Goal: Communication & Community: Answer question/provide support

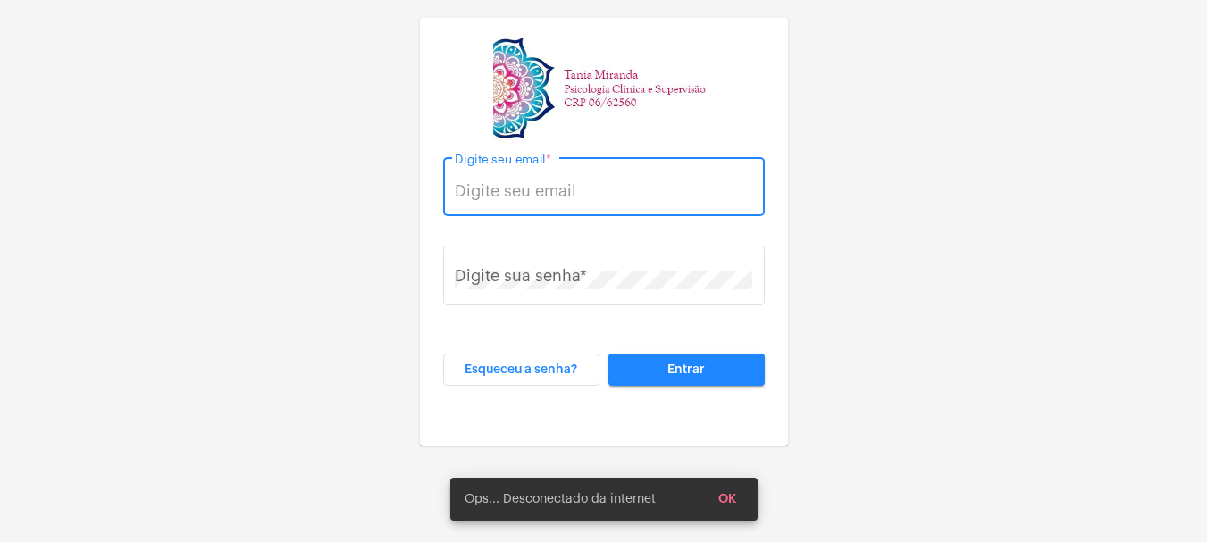
click at [523, 187] on input "Digite seu email *" at bounding box center [603, 191] width 297 height 18
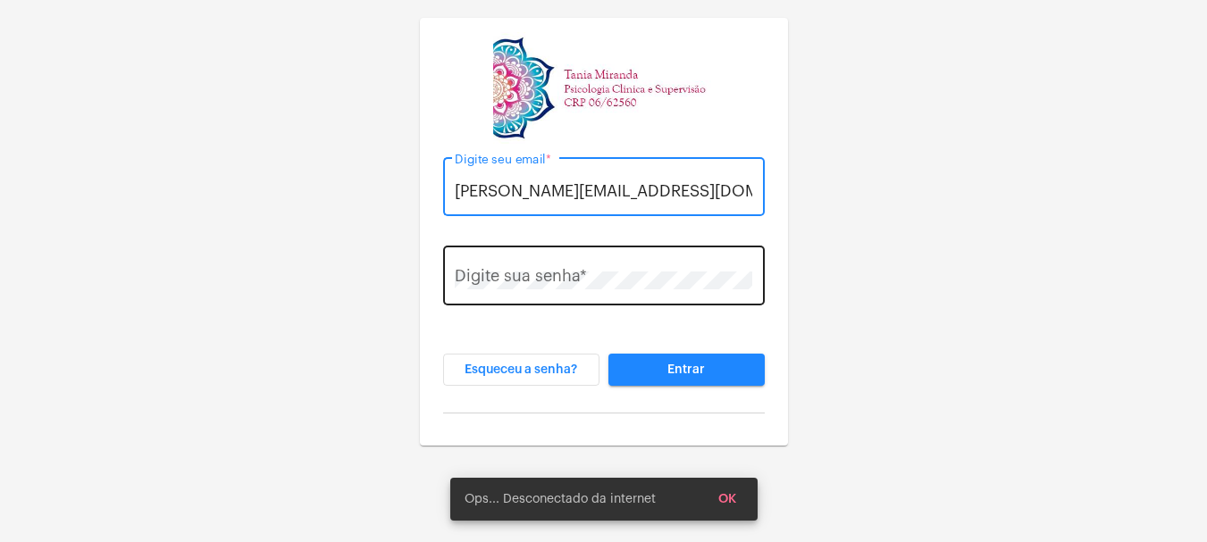
type input "[PERSON_NAME][EMAIL_ADDRESS][DOMAIN_NAME]"
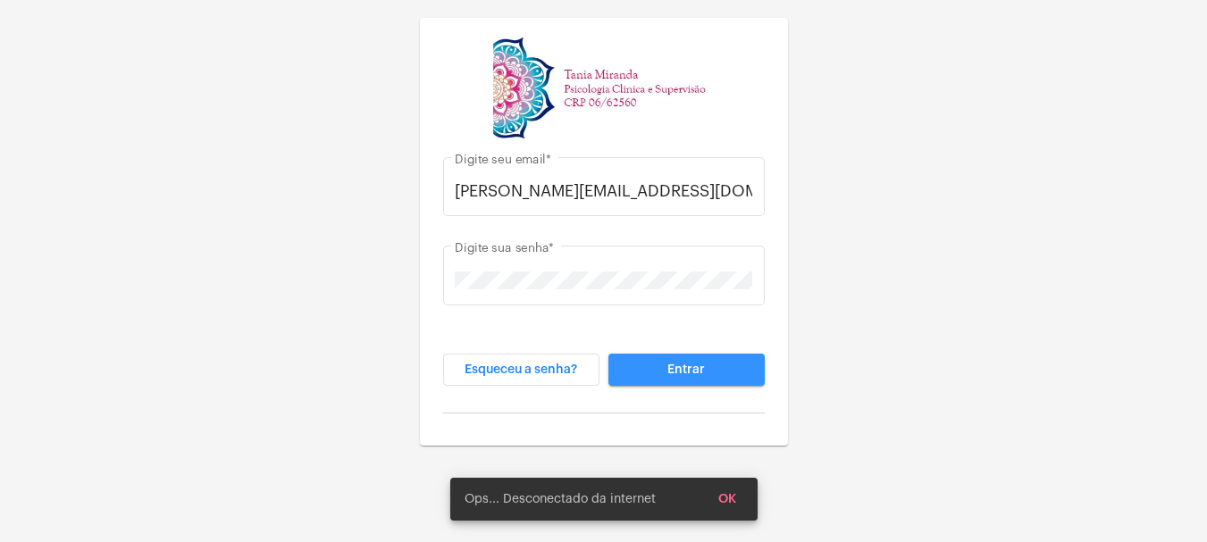
click at [689, 374] on span "Entrar" at bounding box center [686, 370] width 38 height 13
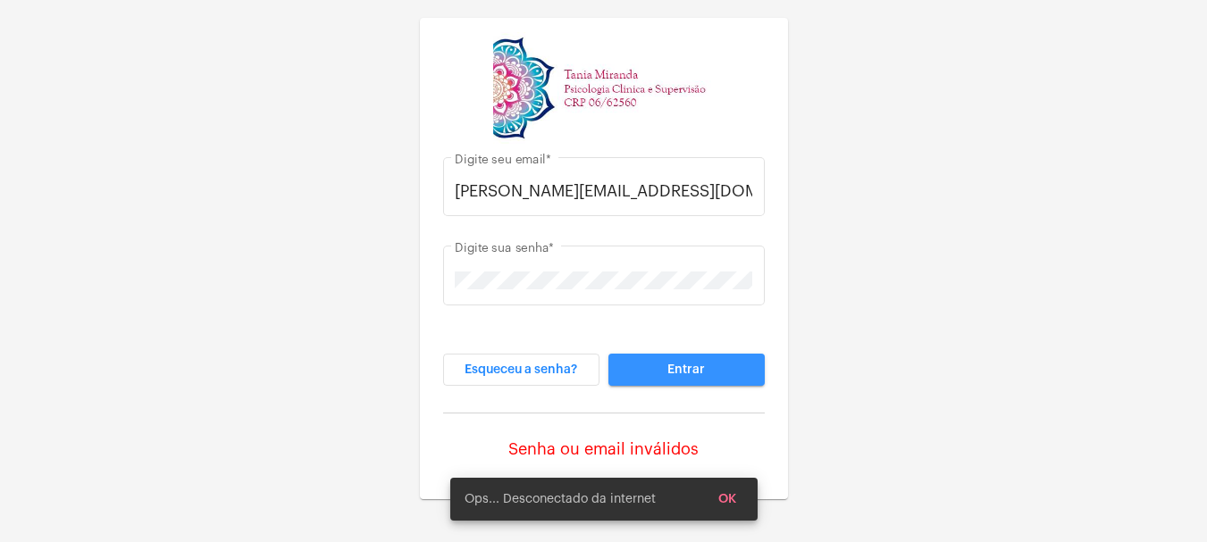
click at [695, 364] on span "Entrar" at bounding box center [686, 370] width 38 height 13
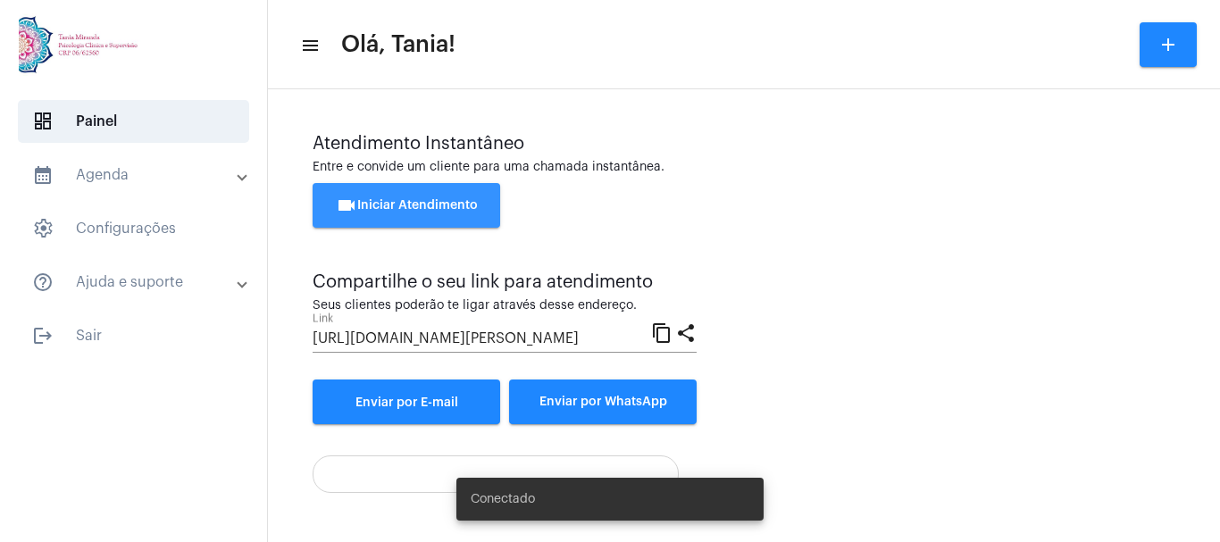
click at [411, 206] on span "videocam Iniciar Atendimento" at bounding box center [407, 205] width 142 height 13
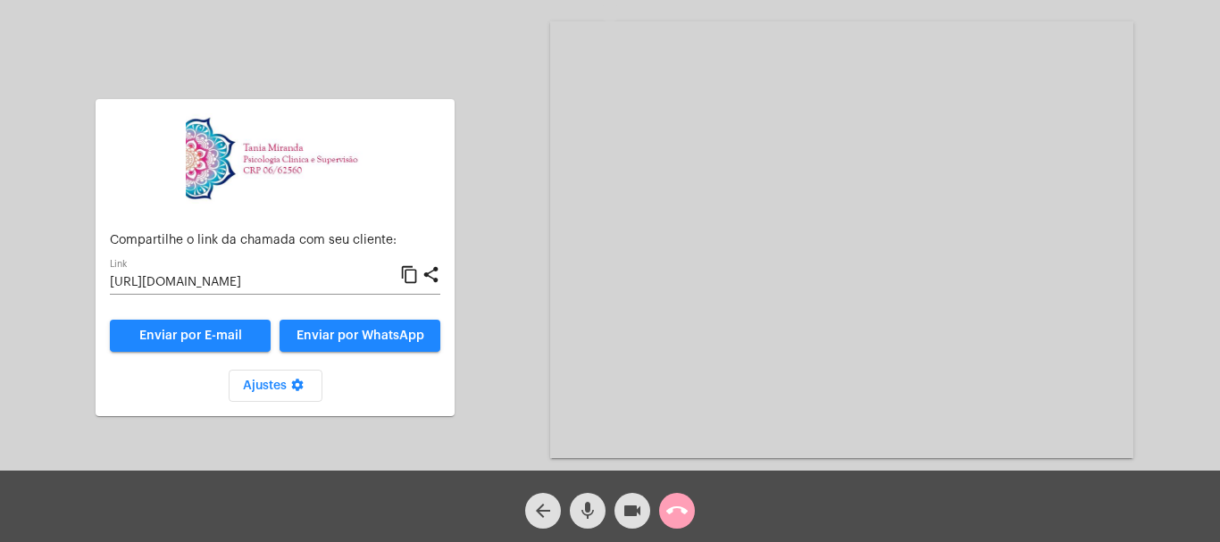
click at [677, 506] on mat-icon "call_end" at bounding box center [676, 510] width 21 height 21
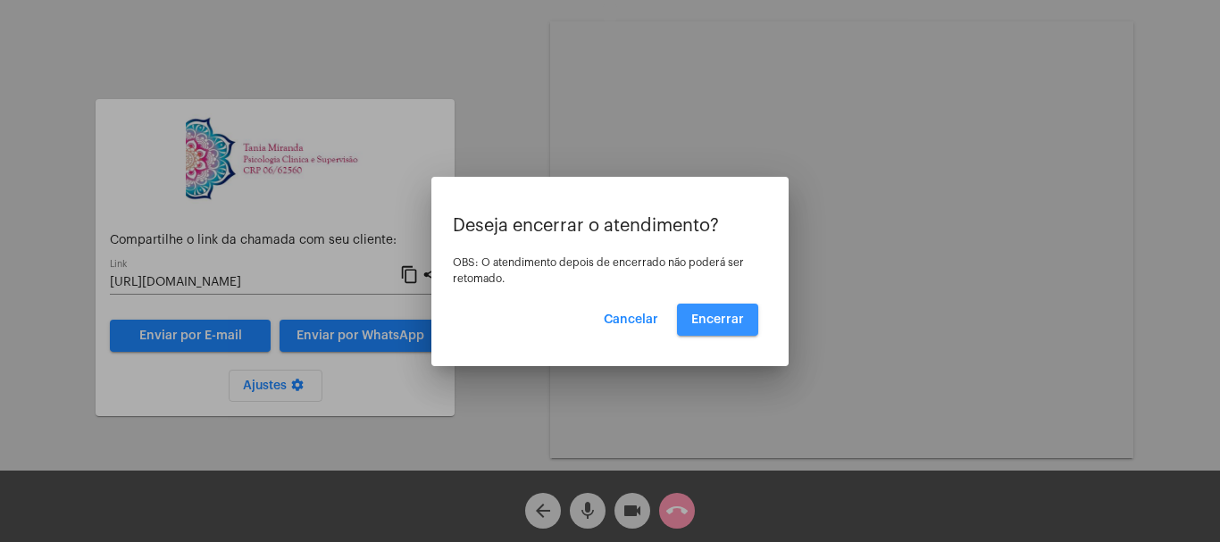
click at [726, 324] on span "Encerrar" at bounding box center [717, 320] width 53 height 13
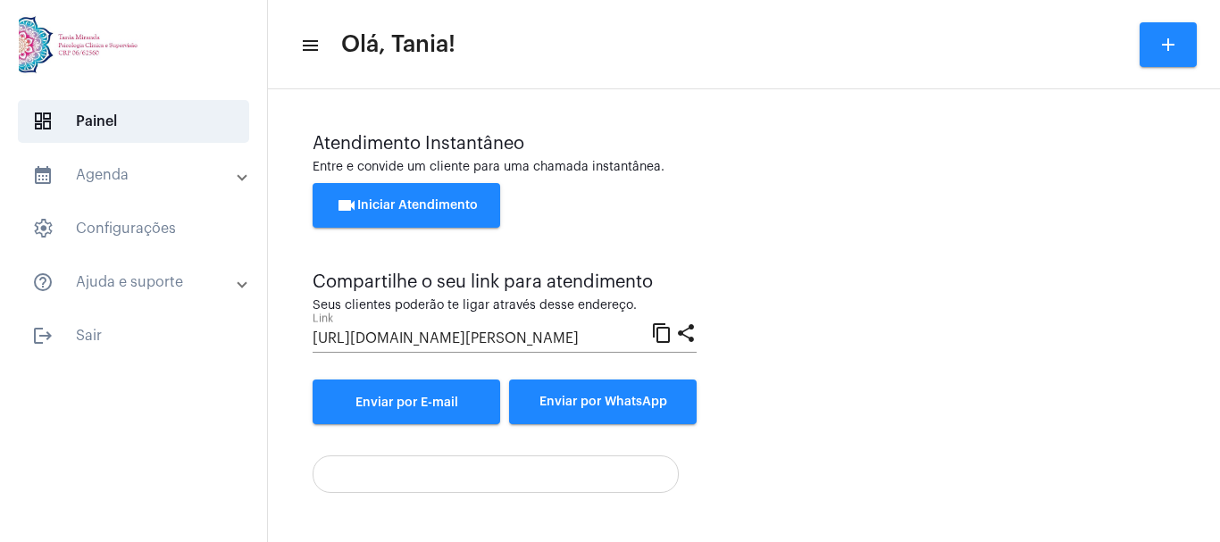
scroll to position [125, 0]
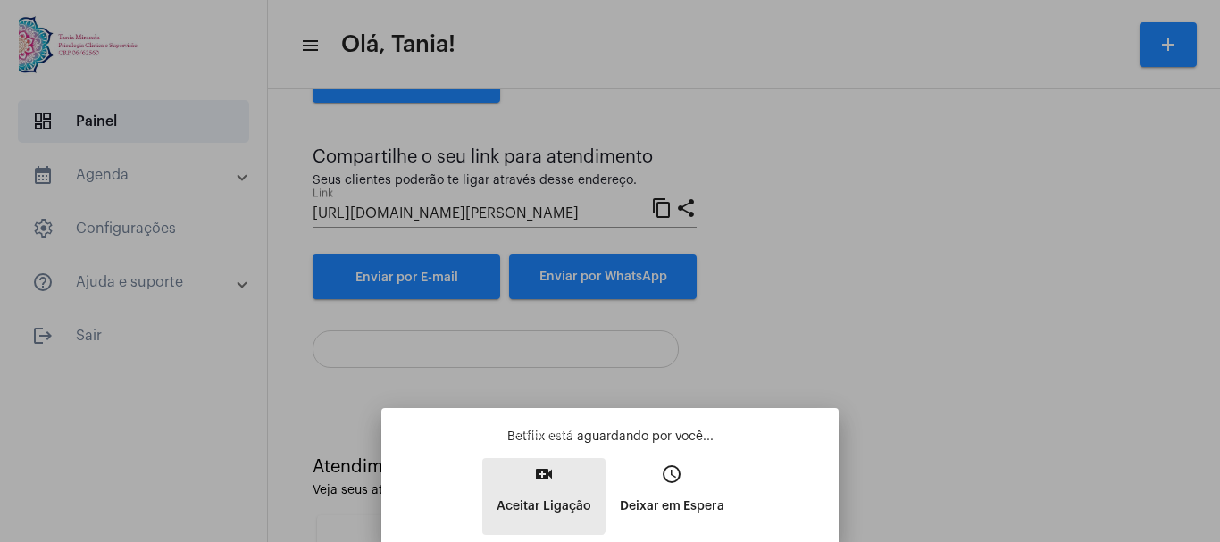
click at [537, 483] on mat-icon "video_call" at bounding box center [543, 474] width 21 height 21
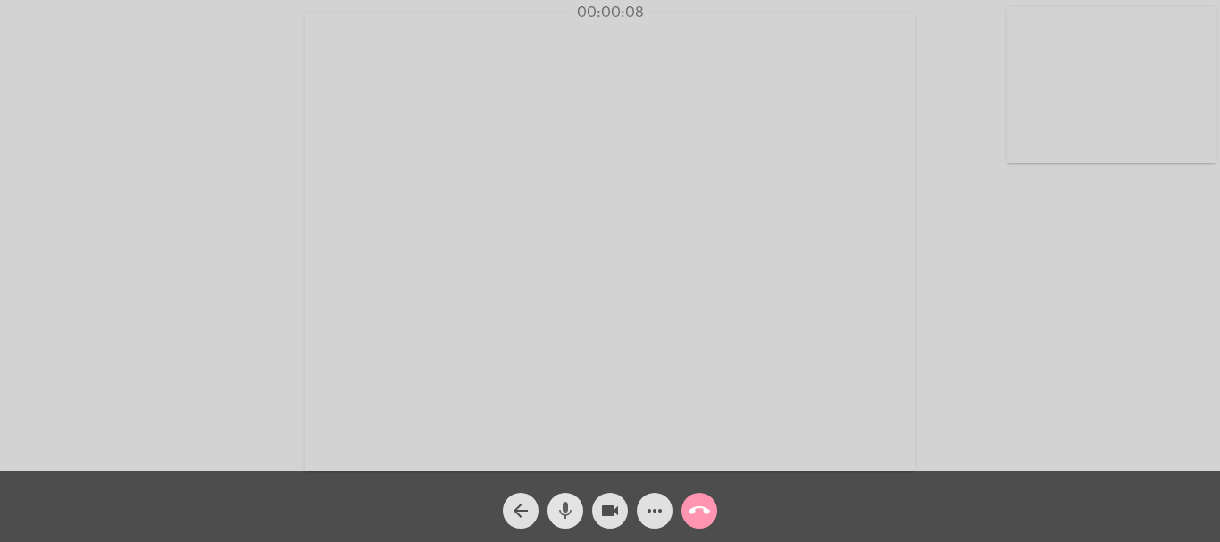
click at [565, 510] on mat-icon "mic" at bounding box center [565, 510] width 21 height 21
click at [620, 509] on mat-icon "videocam" at bounding box center [609, 510] width 21 height 21
click at [612, 509] on mat-icon "videocam_off" at bounding box center [609, 510] width 21 height 21
click at [563, 510] on mat-icon "mic_off" at bounding box center [565, 510] width 21 height 21
click at [653, 511] on mat-icon "more_horiz" at bounding box center [654, 510] width 21 height 21
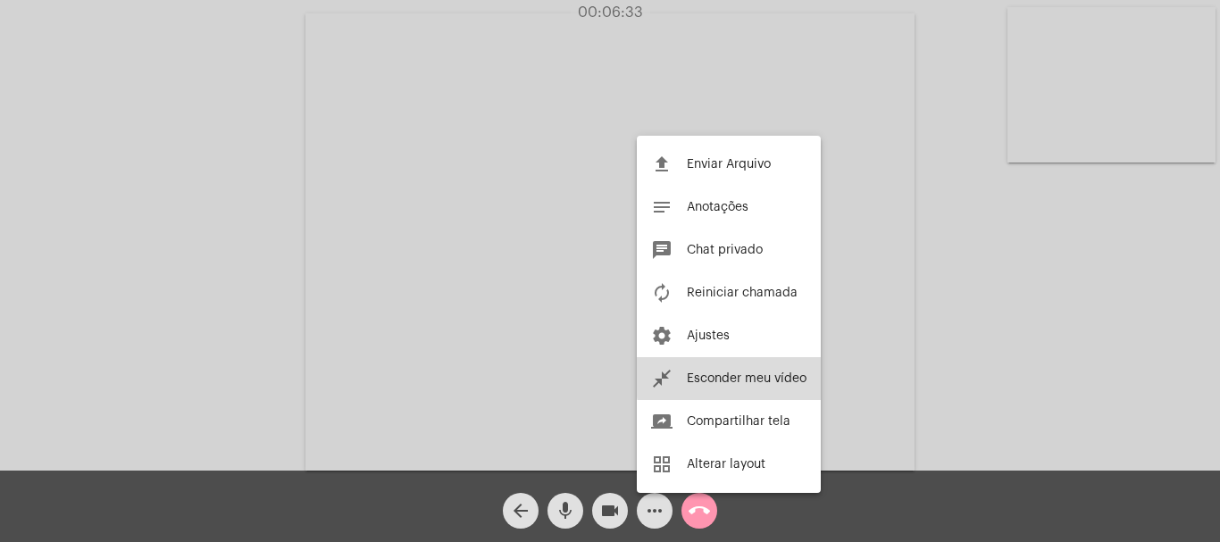
click at [780, 375] on span "Esconder meu vídeo" at bounding box center [747, 379] width 120 height 13
